Goal: Register for event/course

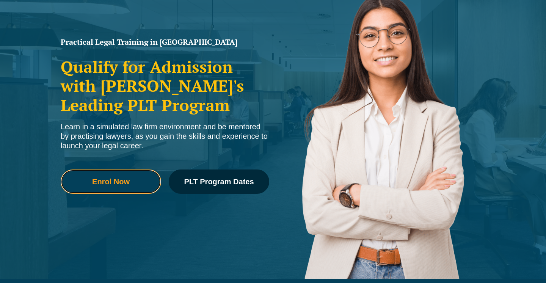
click at [130, 188] on link "Enrol Now" at bounding box center [111, 182] width 100 height 24
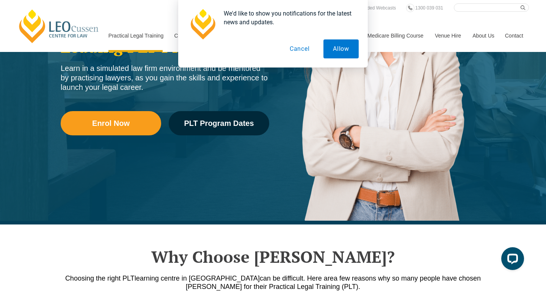
scroll to position [103, 0]
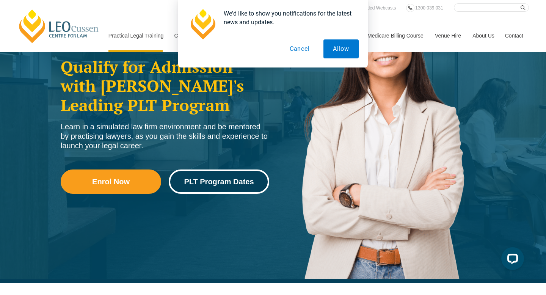
click at [251, 184] on span "PLT Program Dates" at bounding box center [219, 182] width 70 height 8
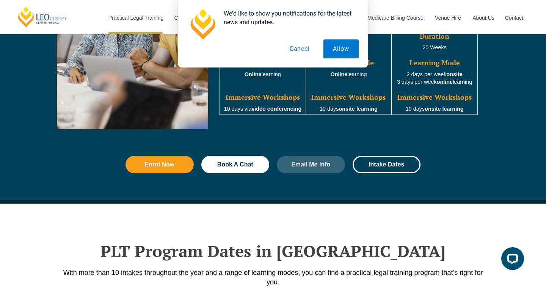
scroll to position [990, 0]
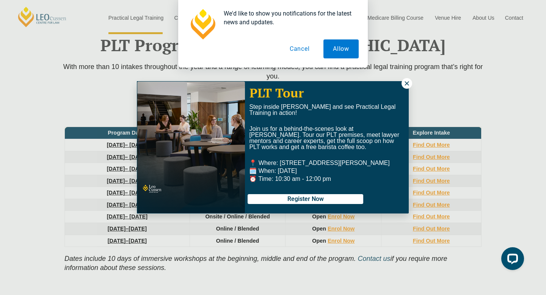
click at [403, 84] on button at bounding box center [407, 83] width 11 height 11
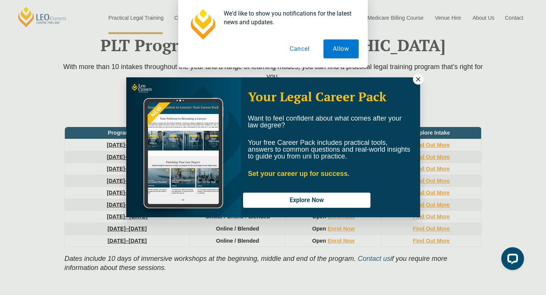
click at [415, 80] on icon at bounding box center [418, 79] width 7 height 7
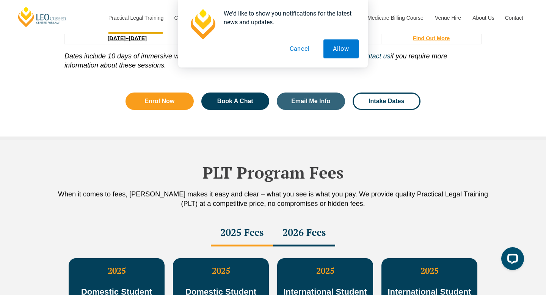
scroll to position [1166, 0]
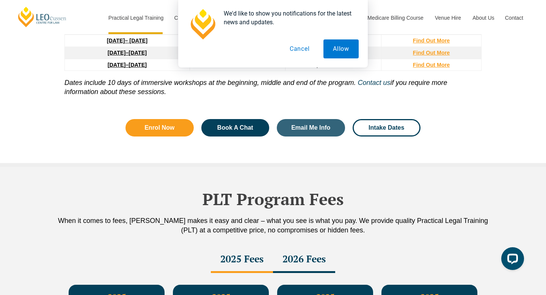
click at [301, 261] on div "2026 Fees" at bounding box center [304, 259] width 62 height 27
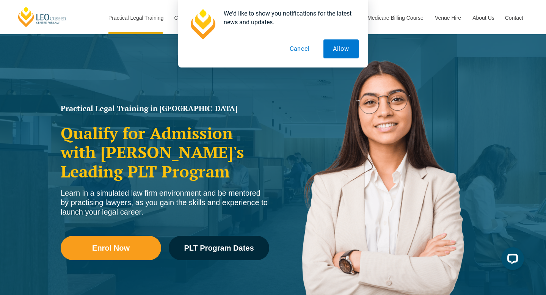
scroll to position [4, 0]
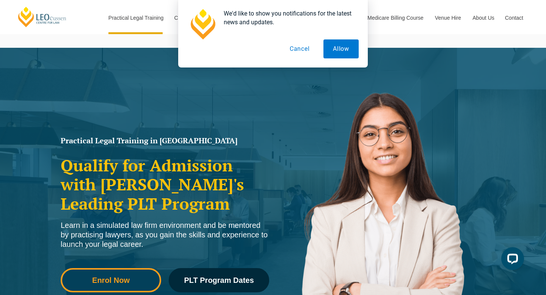
click at [117, 279] on span "Enrol Now" at bounding box center [111, 280] width 38 height 8
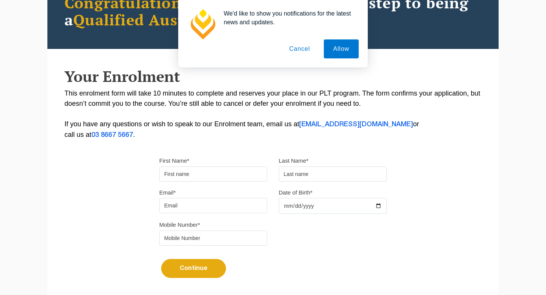
click at [201, 176] on input "First Name*" at bounding box center [213, 173] width 108 height 15
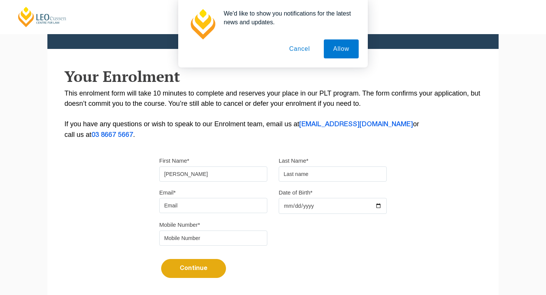
type input "[PERSON_NAME]"
click at [322, 187] on div "First Name* [PERSON_NAME] Last Name*" at bounding box center [273, 171] width 239 height 32
click at [316, 174] on input "text" at bounding box center [333, 173] width 108 height 15
type input "Karal"
click at [220, 212] on input "Email*" at bounding box center [213, 205] width 108 height 15
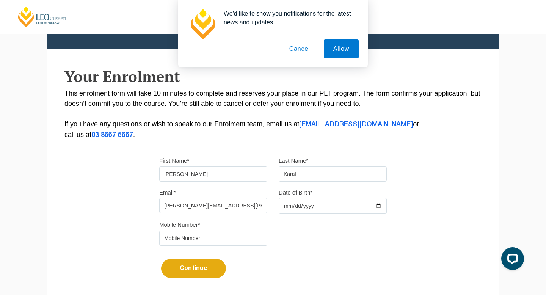
type input "keerthana.karal@gmail.com"
click at [306, 209] on input "Date of Birth*" at bounding box center [333, 206] width 108 height 16
click at [287, 208] on input "Date of Birth*" at bounding box center [333, 206] width 108 height 16
click at [298, 207] on input "Date of Birth*" at bounding box center [333, 206] width 108 height 16
type input "2003-01-21"
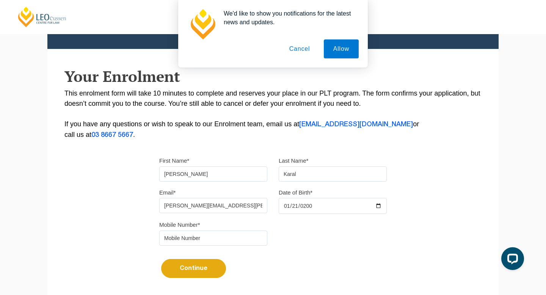
click at [211, 240] on input "tel" at bounding box center [213, 238] width 108 height 15
type input "0410810180"
click at [280, 225] on div "Mobile Number* 0410810180" at bounding box center [273, 236] width 239 height 32
click at [190, 268] on button "Continue" at bounding box center [193, 268] width 65 height 19
select select
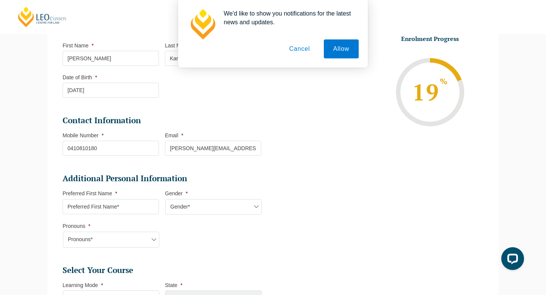
scroll to position [124, 0]
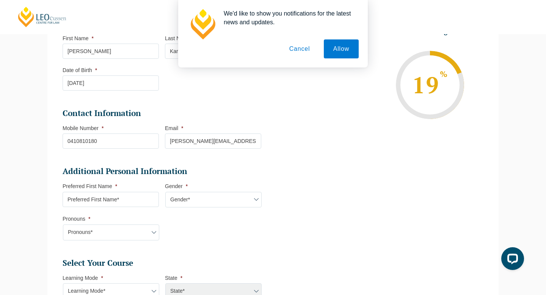
click at [128, 206] on input "Preferred First Name *" at bounding box center [111, 199] width 96 height 15
type input "Keerthana"
click at [191, 204] on select "Gender* Male Female Nonbinary Intersex Prefer not to disclose Other" at bounding box center [213, 200] width 96 height 16
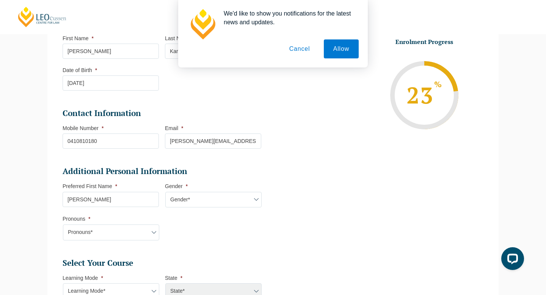
select select "Female"
click at [109, 239] on select "Pronouns* She/Her/Hers He/Him/His They/Them/Theirs Other Prefer not to disclose" at bounding box center [111, 232] width 96 height 16
select select "She/Her/Hers"
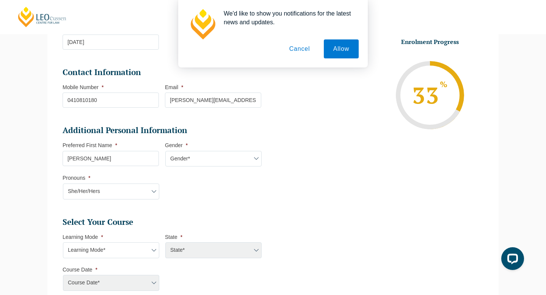
scroll to position [207, 0]
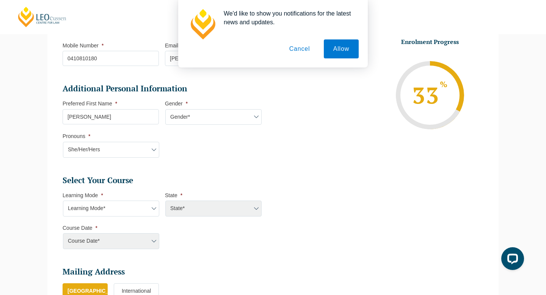
click at [102, 205] on select "Learning Mode* Online Full Time Learning Online Part Time Learning Blended Full…" at bounding box center [111, 209] width 96 height 16
select select "Blended Full Time Learning"
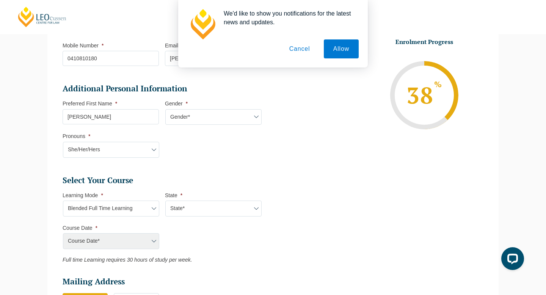
click at [190, 212] on select "State* ACT/NSW QLD SA VIC WA" at bounding box center [213, 209] width 96 height 16
select select "VIC"
click at [119, 213] on select "Learning Mode* Online Full Time Learning Online Part Time Learning Blended Full…" at bounding box center [111, 209] width 96 height 16
select select
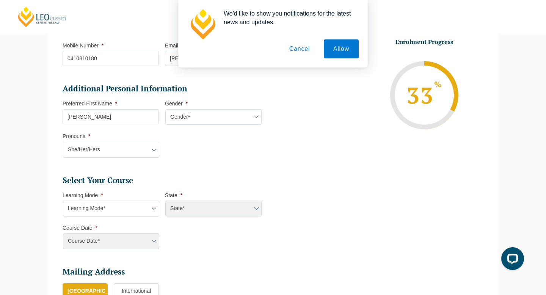
click at [106, 206] on select "Learning Mode* Online Full Time Learning Online Part Time Learning Blended Full…" at bounding box center [111, 209] width 96 height 16
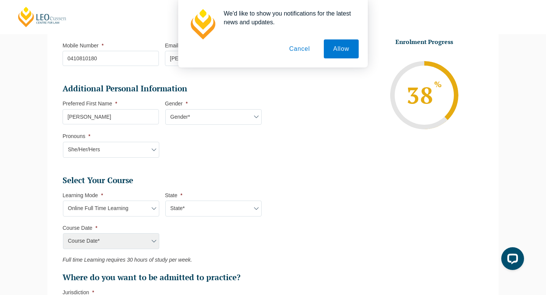
click at [101, 212] on select "Learning Mode* Online Full Time Learning Online Part Time Learning Blended Full…" at bounding box center [111, 209] width 96 height 16
select select "Blended Full Time Learning"
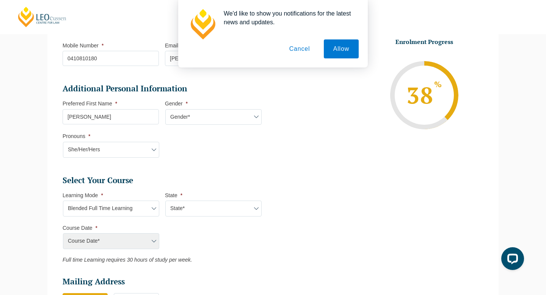
click at [116, 237] on div "Course Date* December 2025 (08-Dec-2025 to 16-May-2026) January 2026 (27-Jan-20…" at bounding box center [111, 241] width 96 height 16
click at [154, 246] on div "Course Date* December 2025 (08-Dec-2025 to 16-May-2026) January 2026 (27-Jan-20…" at bounding box center [111, 241] width 96 height 16
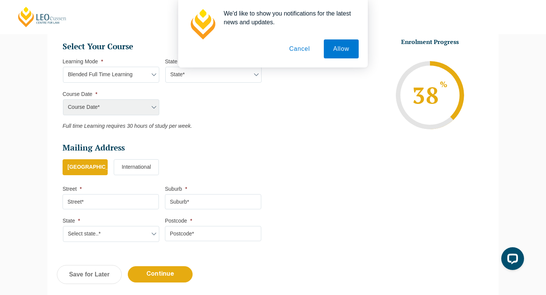
scroll to position [345, 0]
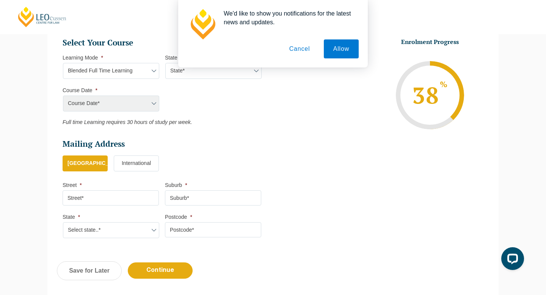
click at [135, 104] on div "Course Date* December 2025 (08-Dec-2025 to 16-May-2026) January 2026 (27-Jan-20…" at bounding box center [111, 104] width 96 height 16
click at [128, 198] on input "Street *" at bounding box center [111, 197] width 96 height 15
type input "8 Vielo Circuit"
click at [194, 198] on input "Suburb *" at bounding box center [213, 197] width 96 height 15
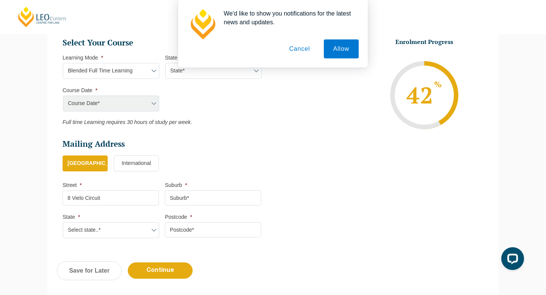
type input "l"
type input "Clyde North"
click at [141, 229] on select "Select state..* VIC WA QLD SA NSW NT ACT TAS" at bounding box center [111, 230] width 96 height 16
select select "VIC"
drag, startPoint x: 172, startPoint y: 233, endPoint x: 178, endPoint y: 231, distance: 6.6
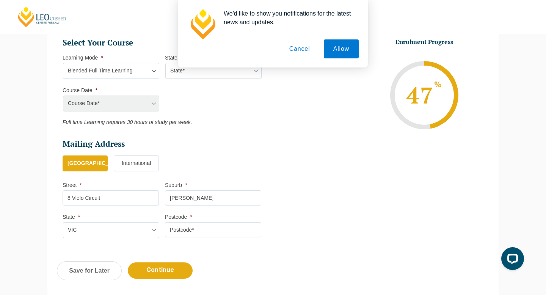
click at [178, 231] on input "Postcode *" at bounding box center [213, 229] width 96 height 15
type input "3978"
click at [272, 229] on li "Personal Information First Name * Keerthana Last Name * Karal Date of Birth * 2…" at bounding box center [165, 17] width 216 height 458
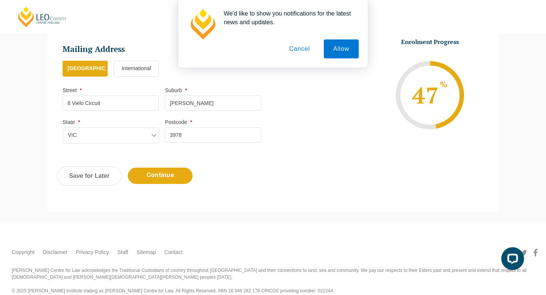
scroll to position [449, 0]
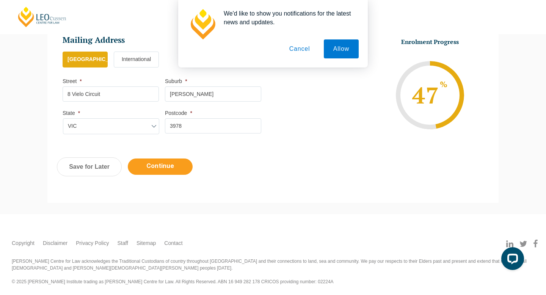
click at [179, 173] on input "Continue" at bounding box center [160, 167] width 65 height 16
select select "Blended Full Time Learning"
select select
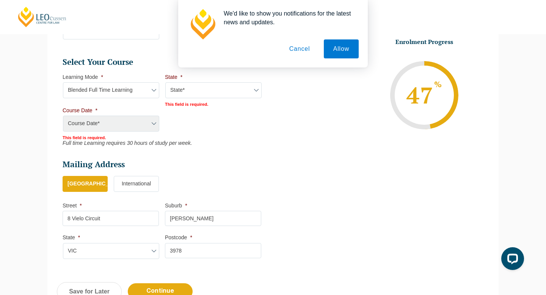
scroll to position [362, 0]
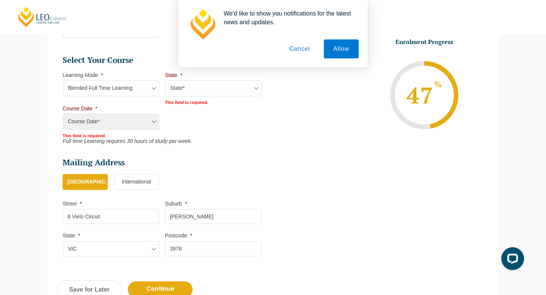
click at [191, 89] on select "State* ACT/NSW QLD SA VIC WA" at bounding box center [213, 88] width 96 height 16
select select "VIC"
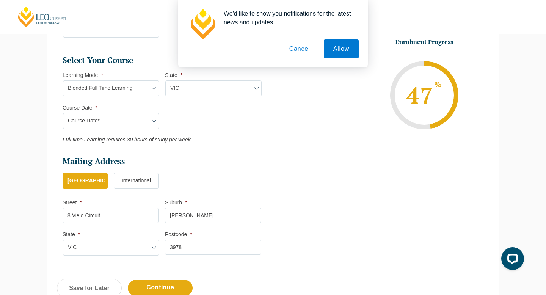
click at [138, 117] on select "Course Date* December 2025 (08-Dec-2025 to 16-May-2026) January 2026 (27-Jan-20…" at bounding box center [111, 121] width 96 height 16
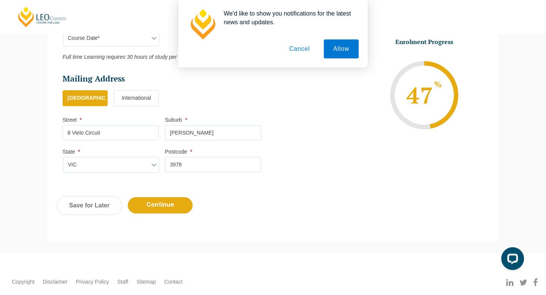
scroll to position [446, 0]
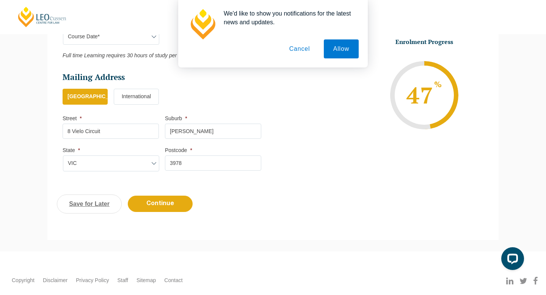
click at [69, 202] on link "Save for Later" at bounding box center [89, 204] width 65 height 19
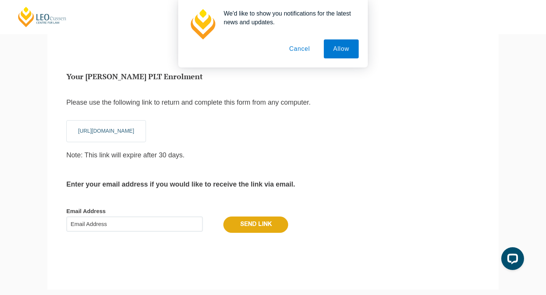
scroll to position [25, 0]
